Goal: Check status

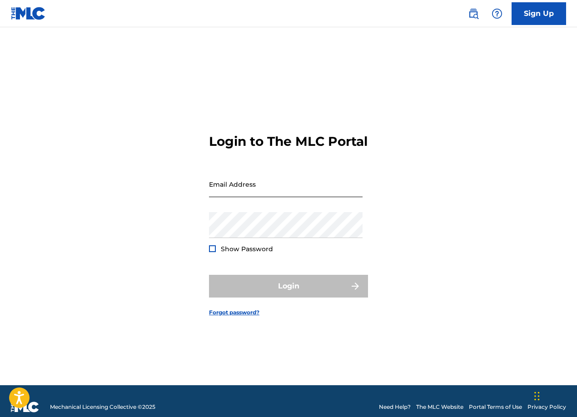
click at [244, 197] on input "Email Address" at bounding box center [286, 184] width 154 height 26
type input "[EMAIL_ADDRESS][DOMAIN_NAME]"
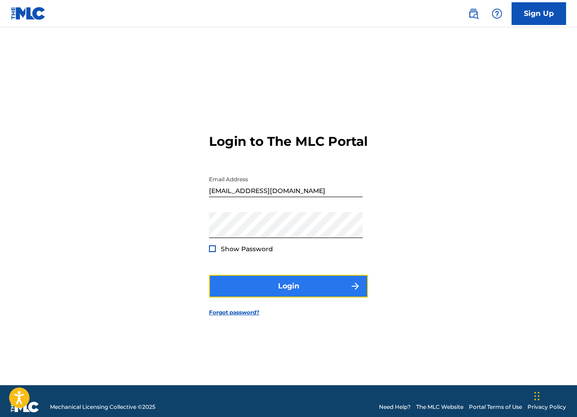
click at [280, 287] on button "Login" at bounding box center [288, 286] width 159 height 23
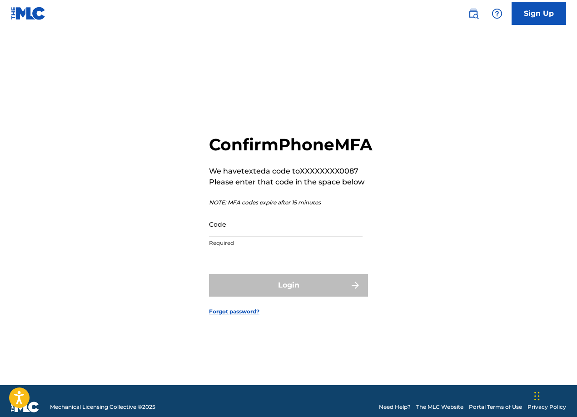
click at [263, 237] on input "Code" at bounding box center [286, 224] width 154 height 26
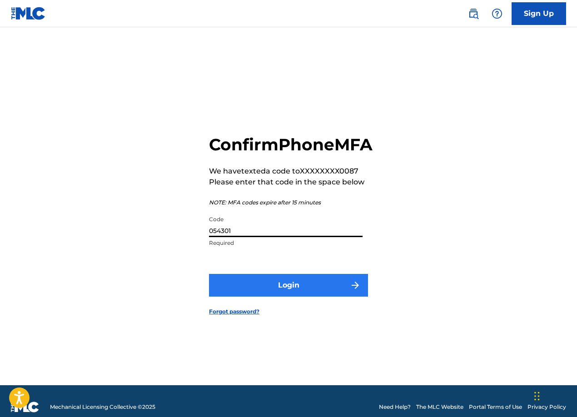
type input "054301"
click at [302, 297] on button "Login" at bounding box center [288, 285] width 159 height 23
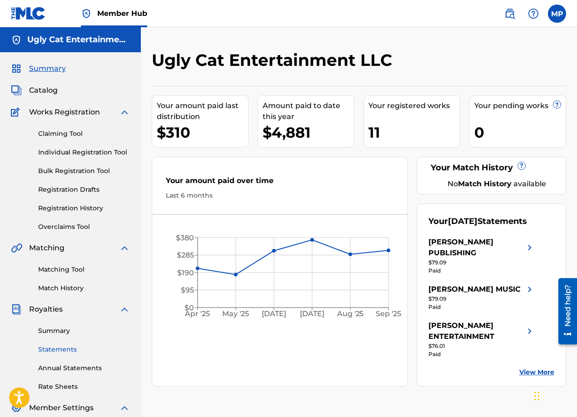
click at [63, 347] on link "Statements" at bounding box center [84, 350] width 92 height 10
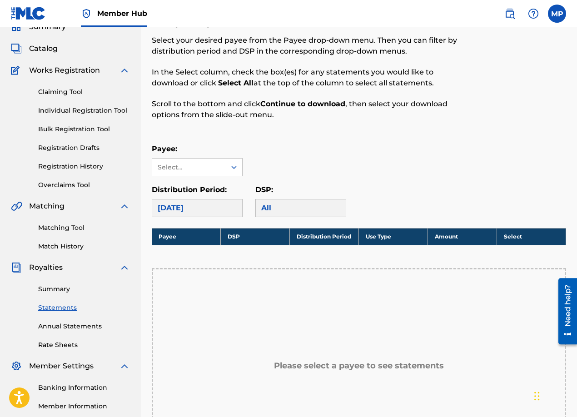
scroll to position [87, 0]
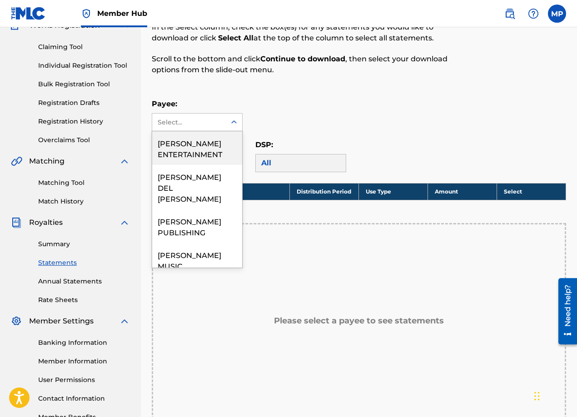
click at [179, 120] on div "Select..." at bounding box center [189, 123] width 62 height 10
click at [180, 141] on div "[PERSON_NAME] ENTERTAINMENT" at bounding box center [197, 148] width 90 height 34
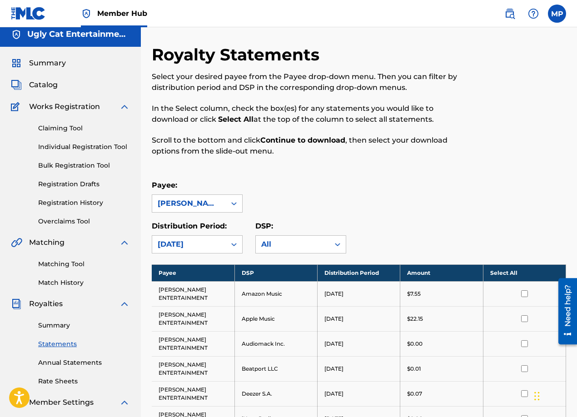
scroll to position [0, 0]
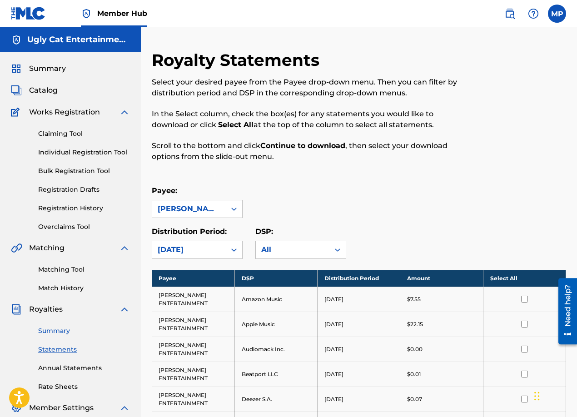
click at [55, 329] on link "Summary" at bounding box center [84, 331] width 92 height 10
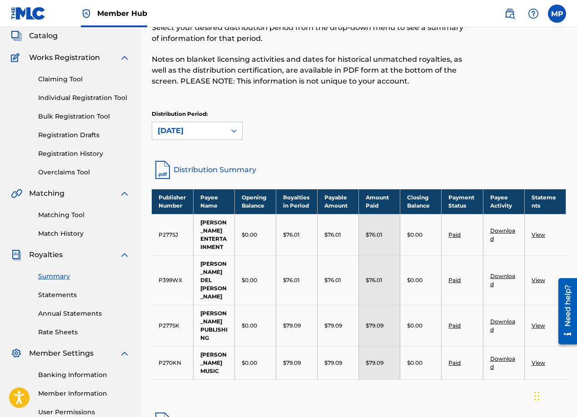
scroll to position [53, 0]
